Goal: Task Accomplishment & Management: Use online tool/utility

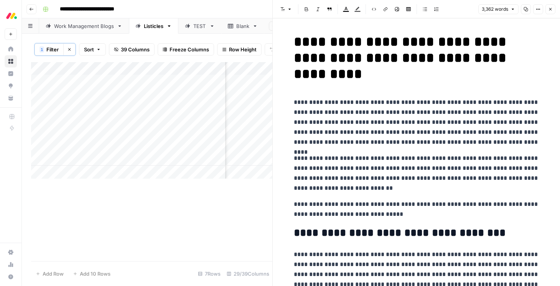
scroll to position [3157, 0]
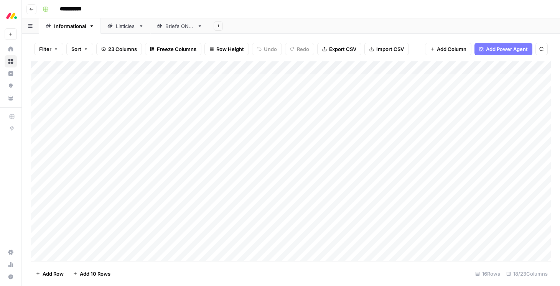
scroll to position [34, 0]
click at [261, 225] on div "Add Column" at bounding box center [290, 161] width 519 height 200
click at [256, 226] on div "Add Column" at bounding box center [290, 161] width 519 height 200
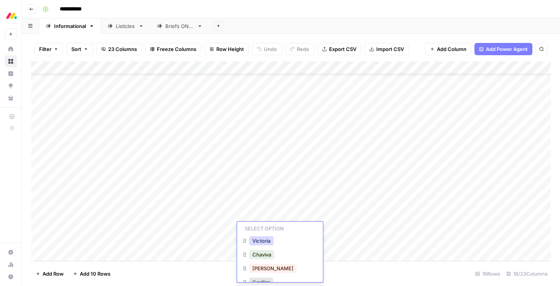
scroll to position [31, 0]
click at [261, 270] on button "Gorillas" at bounding box center [261, 268] width 24 height 9
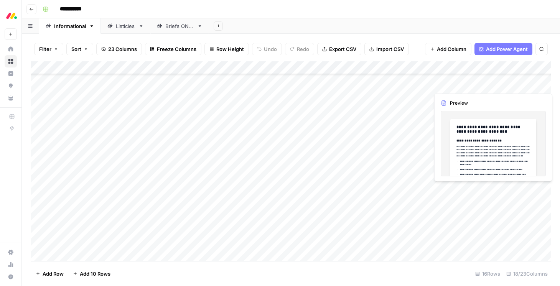
click at [251, 244] on div "Add Column" at bounding box center [290, 161] width 519 height 200
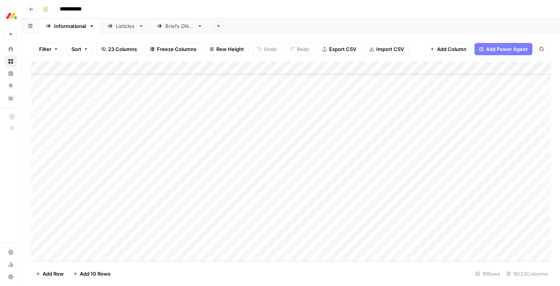
click at [251, 244] on div "Add Column" at bounding box center [290, 161] width 519 height 200
click at [267, 266] on button "Gorillas" at bounding box center [261, 268] width 24 height 9
click at [120, 30] on div "Listicles" at bounding box center [126, 26] width 20 height 8
click at [197, 149] on div "Add Column" at bounding box center [290, 161] width 519 height 200
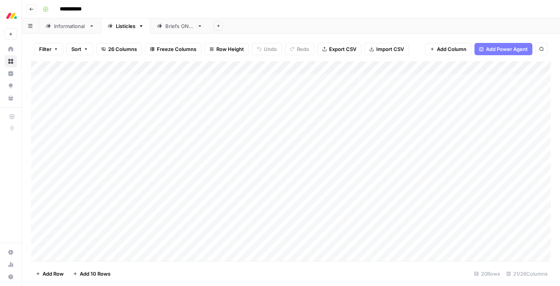
click at [189, 147] on div "Add Column" at bounding box center [290, 161] width 519 height 200
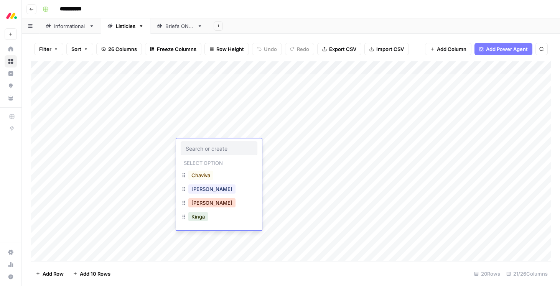
click at [197, 205] on button "[PERSON_NAME]" at bounding box center [211, 202] width 47 height 9
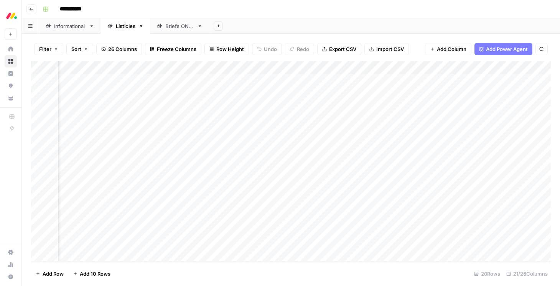
scroll to position [0, 879]
click at [399, 148] on div "Add Column" at bounding box center [290, 161] width 519 height 200
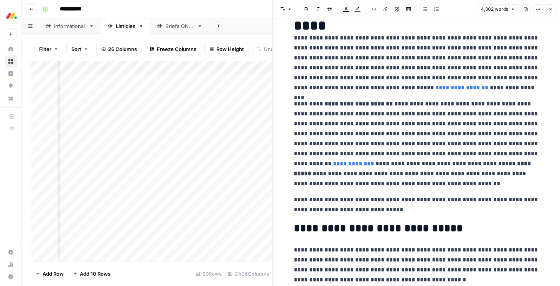
scroll to position [47, 0]
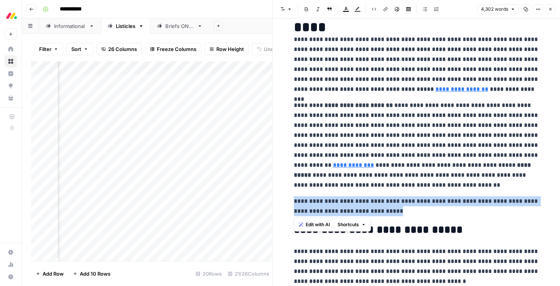
drag, startPoint x: 422, startPoint y: 212, endPoint x: 292, endPoint y: 200, distance: 131.2
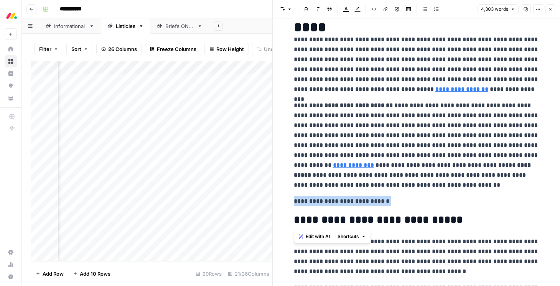
drag, startPoint x: 292, startPoint y: 200, endPoint x: 397, endPoint y: 207, distance: 105.2
click at [359, 201] on em "**********" at bounding box center [341, 201] width 95 height 6
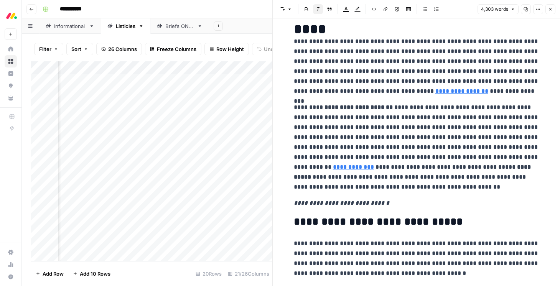
scroll to position [48, 0]
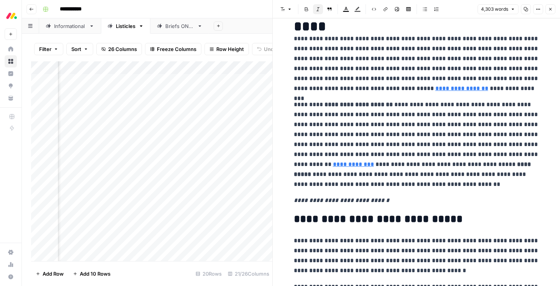
click at [356, 201] on em "**********" at bounding box center [341, 200] width 95 height 6
click at [552, 10] on icon "button" at bounding box center [550, 9] width 5 height 5
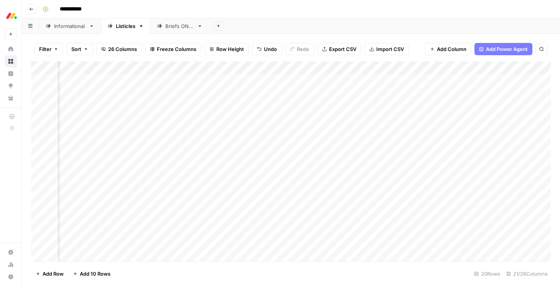
scroll to position [0, 916]
click at [362, 146] on div "Add Column" at bounding box center [290, 161] width 519 height 200
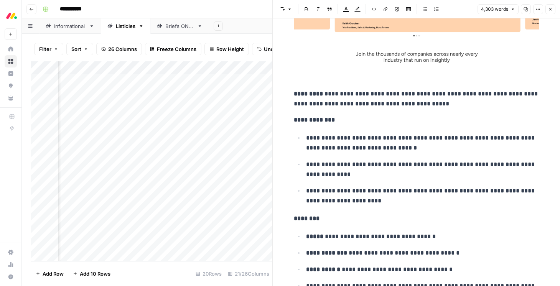
scroll to position [5672, 0]
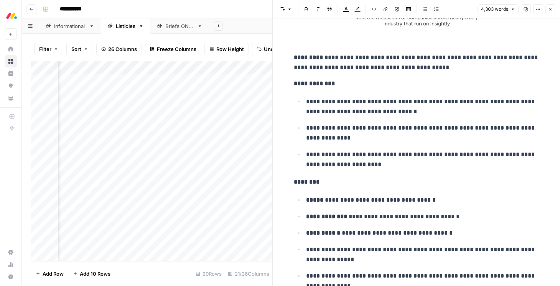
click at [550, 11] on button "Close" at bounding box center [550, 9] width 10 height 10
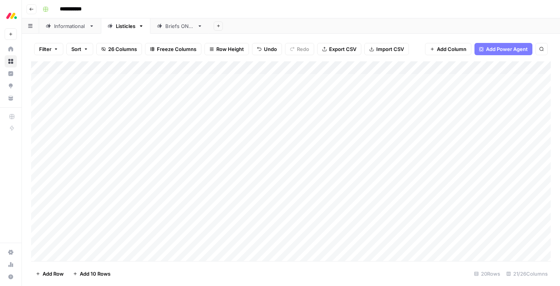
click at [69, 30] on link "Informational" at bounding box center [70, 25] width 62 height 15
click at [275, 68] on div "Add Column" at bounding box center [290, 161] width 519 height 200
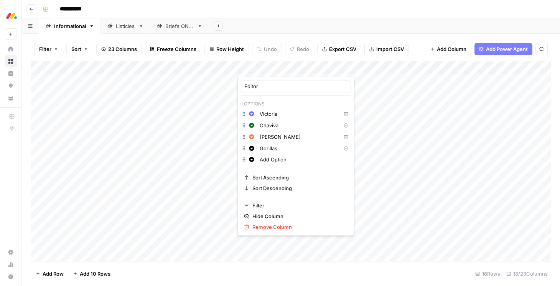
click at [268, 148] on input "Gorillas" at bounding box center [298, 149] width 78 height 8
drag, startPoint x: 282, startPoint y: 148, endPoint x: 256, endPoint y: 148, distance: 25.7
click at [256, 148] on div "Change color Gorillas Delete" at bounding box center [296, 148] width 110 height 11
type input "Sean"
click at [309, 169] on hr at bounding box center [296, 169] width 110 height 0
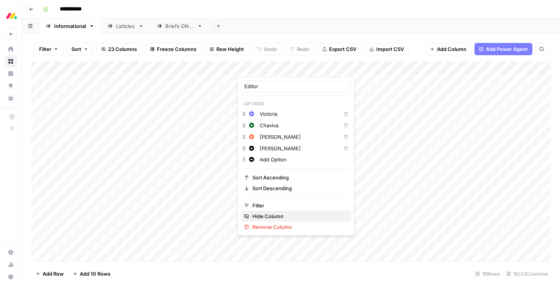
click button "Hide Column" at bounding box center [296, 216] width 110 height 11
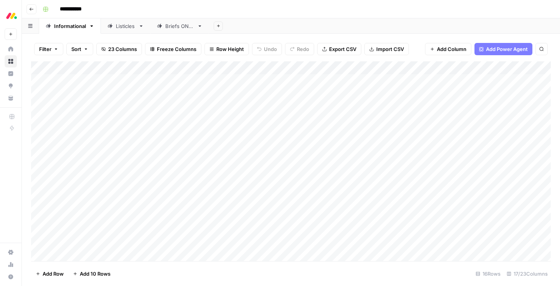
scroll to position [2, 0]
click at [119, 28] on div "Listicles" at bounding box center [126, 26] width 20 height 8
click at [64, 29] on div "Informational" at bounding box center [70, 26] width 32 height 8
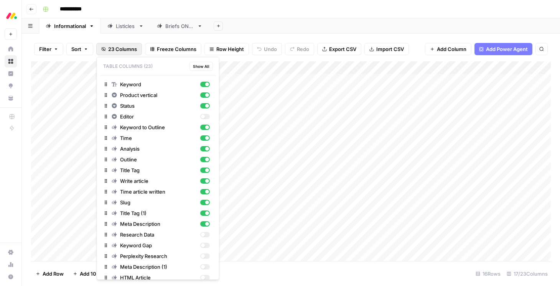
click at [118, 49] on span "23 Columns" at bounding box center [122, 49] width 29 height 8
click at [202, 118] on div "button" at bounding box center [202, 117] width 4 height 4
click at [264, 25] on div "Add Sheet" at bounding box center [384, 25] width 351 height 15
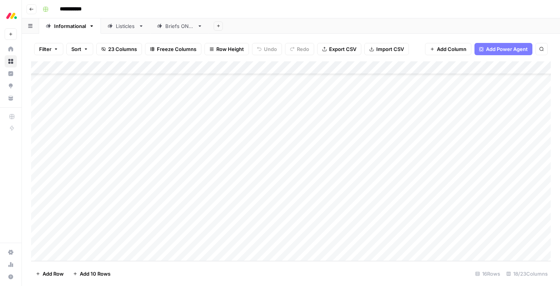
scroll to position [34, 0]
click at [252, 204] on div "Add Column" at bounding box center [290, 161] width 519 height 200
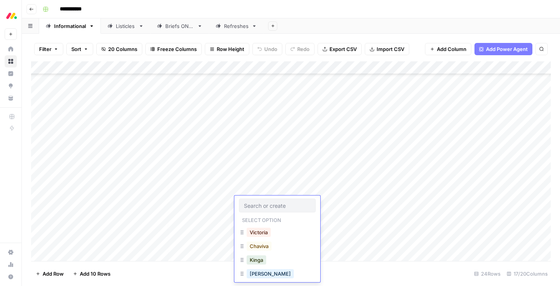
scroll to position [19, 0]
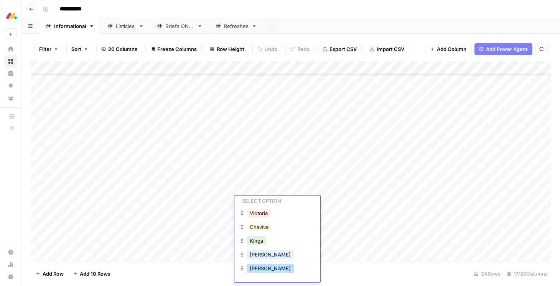
click at [258, 266] on button "Sean" at bounding box center [269, 268] width 47 height 9
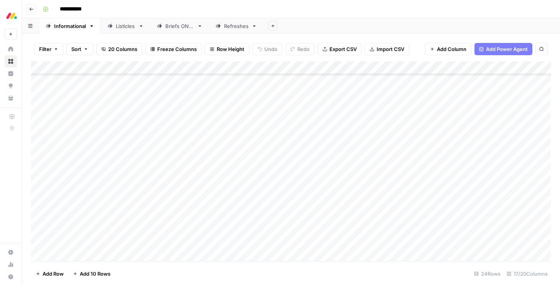
scroll to position [138, 2]
click at [124, 26] on div "Listicles" at bounding box center [126, 26] width 20 height 8
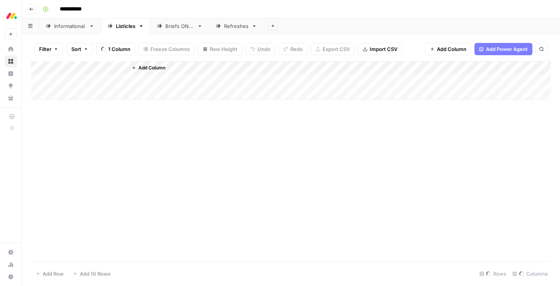
click at [120, 28] on div "Listicles" at bounding box center [126, 26] width 20 height 8
click at [72, 27] on div "Informational" at bounding box center [70, 26] width 32 height 8
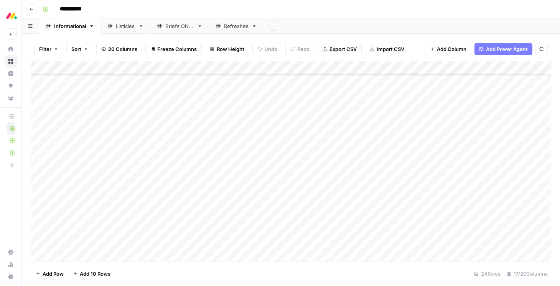
scroll to position [137, 3]
click at [248, 124] on div "Add Column" at bounding box center [290, 161] width 519 height 200
click at [263, 124] on div "Add Column" at bounding box center [290, 161] width 519 height 200
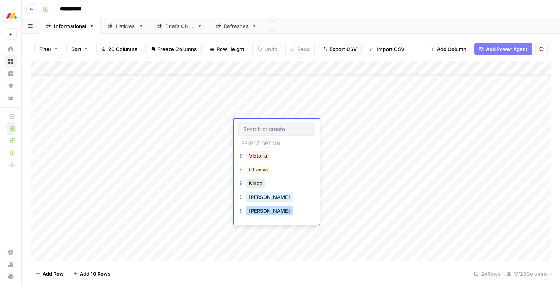
click at [257, 209] on button "[PERSON_NAME]" at bounding box center [269, 210] width 47 height 9
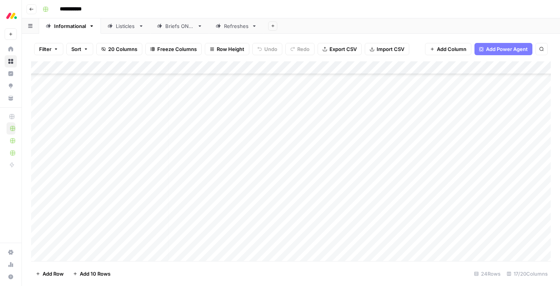
click at [243, 136] on div "Add Column" at bounding box center [290, 161] width 519 height 200
click at [249, 141] on div "Add Column" at bounding box center [290, 161] width 519 height 200
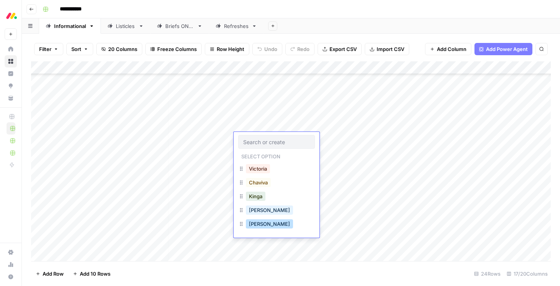
click at [259, 223] on button "[PERSON_NAME]" at bounding box center [269, 223] width 47 height 9
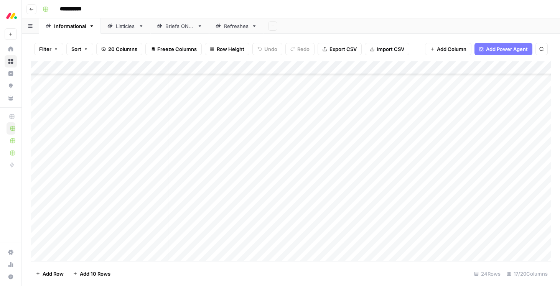
scroll to position [39, 4]
click at [253, 122] on div "Add Column" at bounding box center [290, 161] width 519 height 200
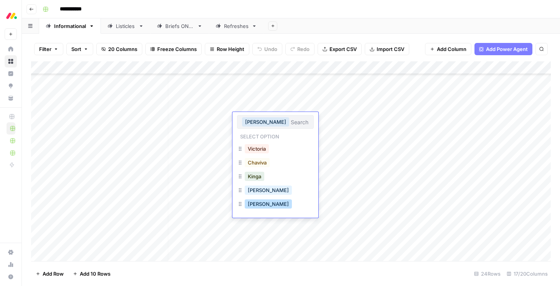
drag, startPoint x: 257, startPoint y: 209, endPoint x: 259, endPoint y: 197, distance: 12.1
click at [257, 209] on div "[PERSON_NAME]" at bounding box center [268, 204] width 50 height 11
click at [256, 203] on button "[PERSON_NAME]" at bounding box center [268, 203] width 47 height 9
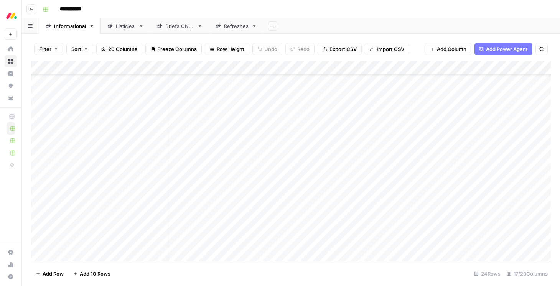
scroll to position [93, 4]
click at [249, 223] on div "Add Column" at bounding box center [290, 161] width 519 height 200
click at [258, 219] on div "Add Column" at bounding box center [290, 161] width 519 height 200
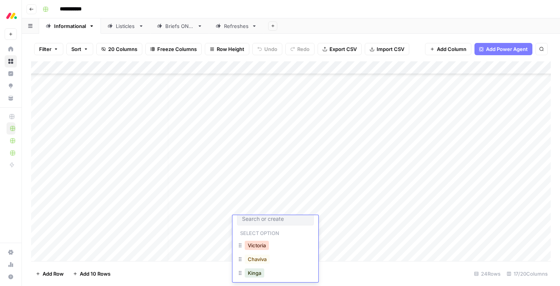
scroll to position [39, 0]
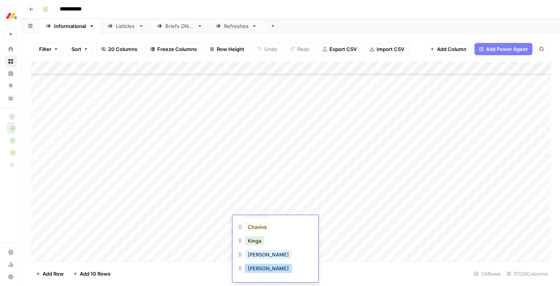
click at [250, 271] on button "[PERSON_NAME]" at bounding box center [268, 268] width 47 height 9
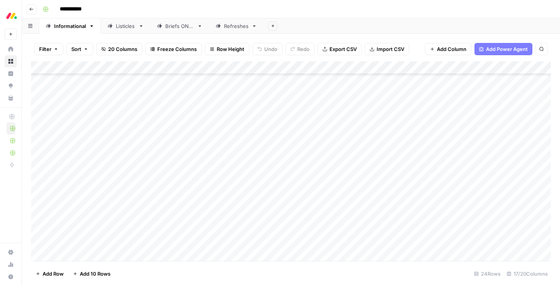
scroll to position [0, 0]
click at [249, 172] on div "Add Column" at bounding box center [290, 161] width 519 height 200
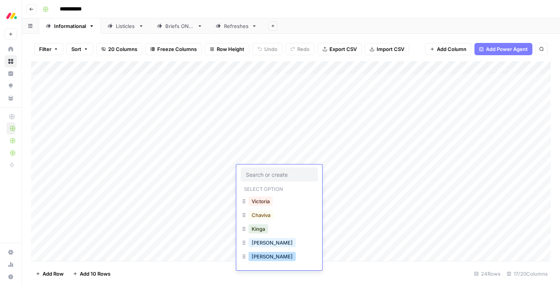
click at [256, 259] on button "[PERSON_NAME]" at bounding box center [271, 256] width 47 height 9
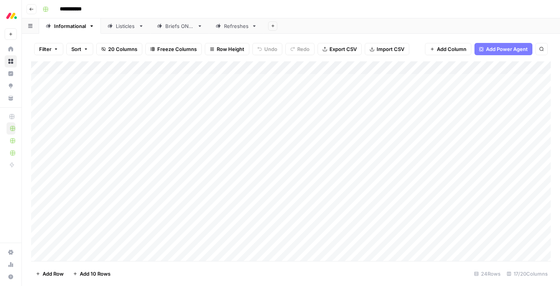
click at [122, 25] on div "Listicles" at bounding box center [126, 26] width 20 height 8
click at [70, 26] on div "Informational" at bounding box center [70, 26] width 32 height 8
click at [125, 173] on div "Add Column" at bounding box center [290, 161] width 519 height 200
click at [253, 174] on div "Add Column" at bounding box center [290, 161] width 519 height 200
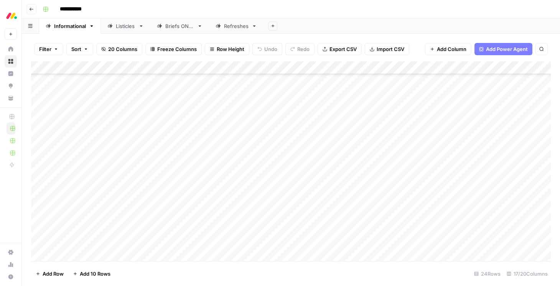
click at [253, 174] on div "Add Column" at bounding box center [290, 161] width 519 height 200
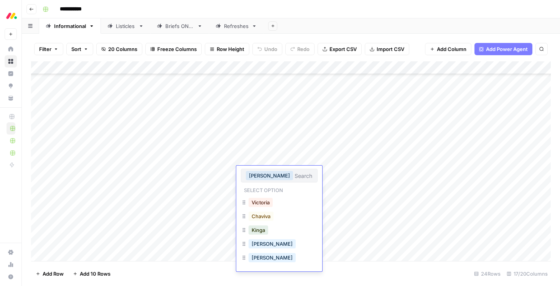
click at [294, 177] on input "text" at bounding box center [303, 175] width 18 height 7
click at [257, 261] on button "[PERSON_NAME]" at bounding box center [271, 257] width 47 height 9
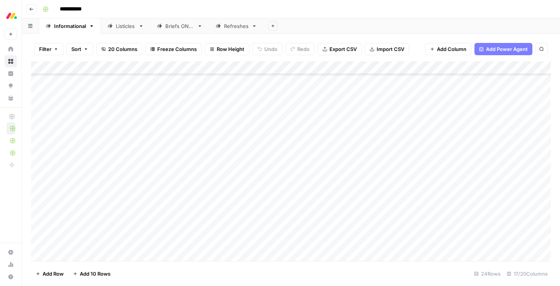
scroll to position [138, 0]
click at [253, 243] on div "Add Column" at bounding box center [290, 161] width 519 height 200
click at [244, 241] on div "Add Column" at bounding box center [290, 161] width 519 height 200
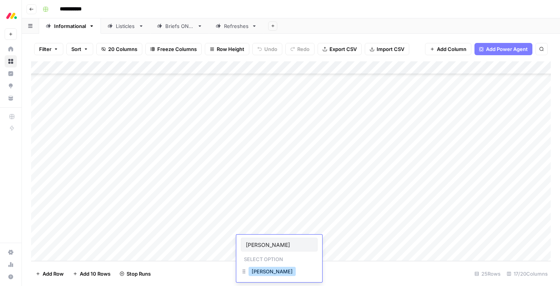
type input "sean"
click at [258, 273] on button "Sean" at bounding box center [271, 271] width 47 height 9
